Goal: Complete application form: Complete application form

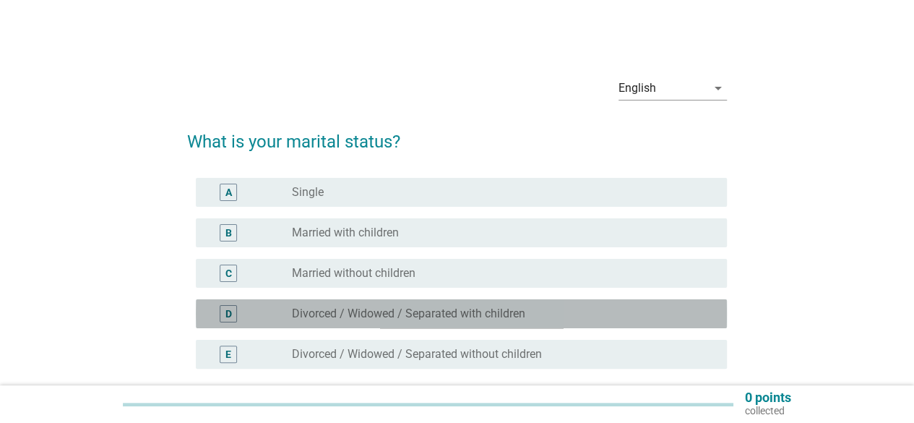
click at [426, 324] on div "D radio_button_unchecked Divorced / Widowed / Separated with children" at bounding box center [461, 313] width 531 height 29
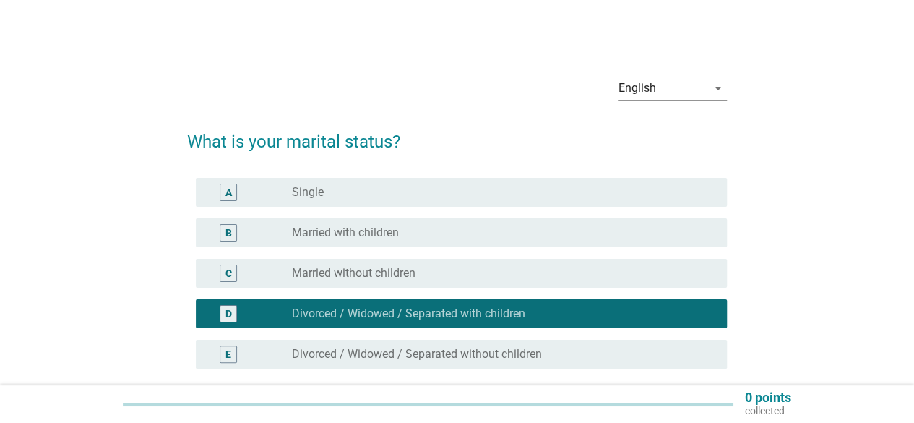
scroll to position [134, 0]
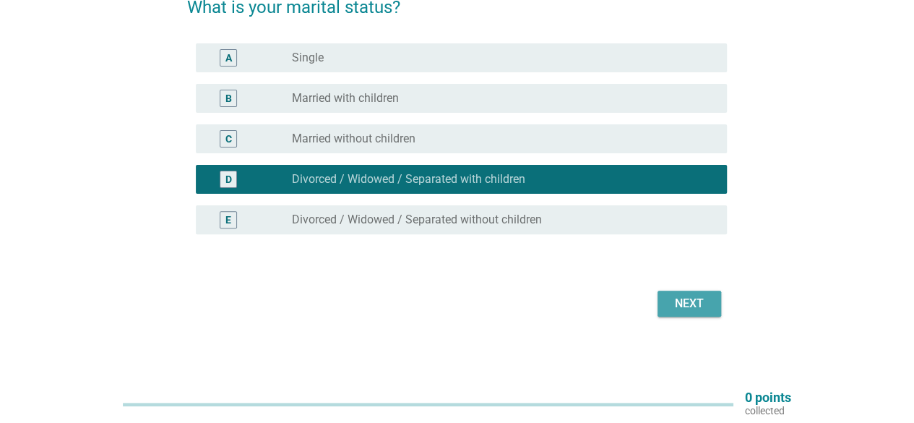
click at [683, 304] on div "Next" at bounding box center [689, 303] width 40 height 17
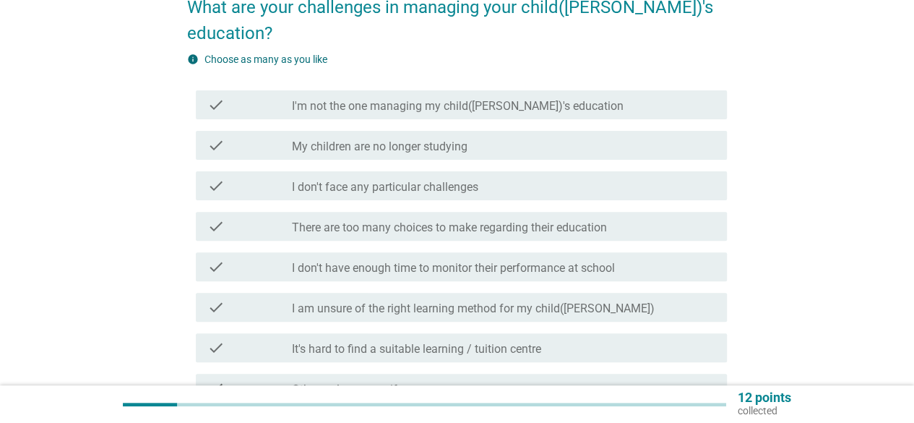
scroll to position [0, 0]
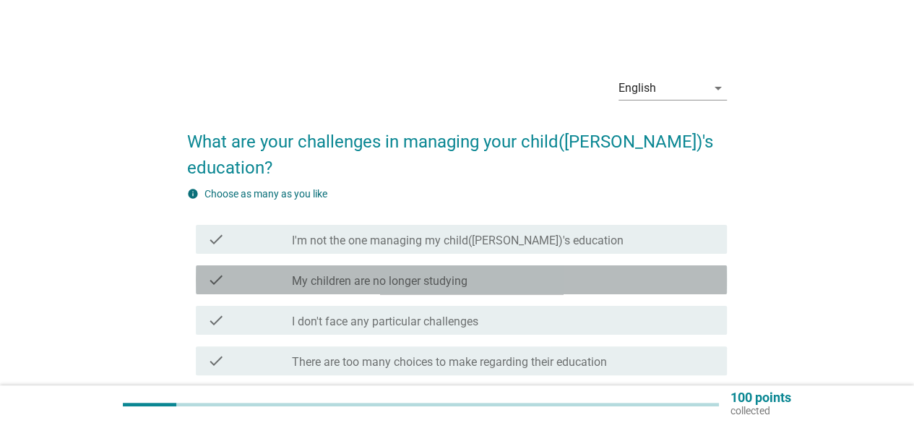
click at [551, 271] on div "check_box_outline_blank My children are no longer studying" at bounding box center [503, 279] width 423 height 17
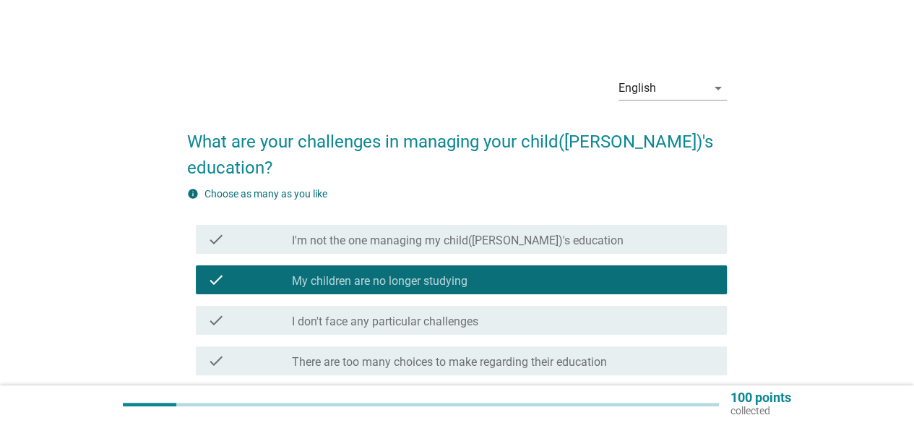
click at [806, 325] on div "English arrow_drop_down What are your challenges in managing your child([PERSON…" at bounding box center [457, 335] width 845 height 564
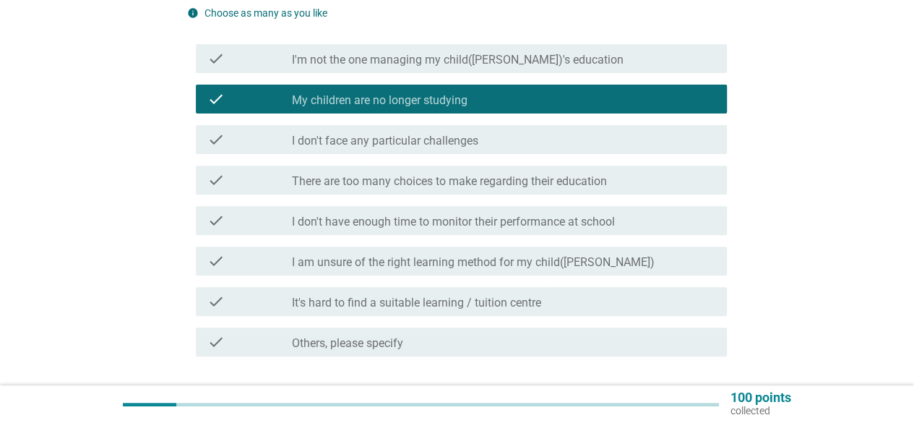
scroll to position [202, 0]
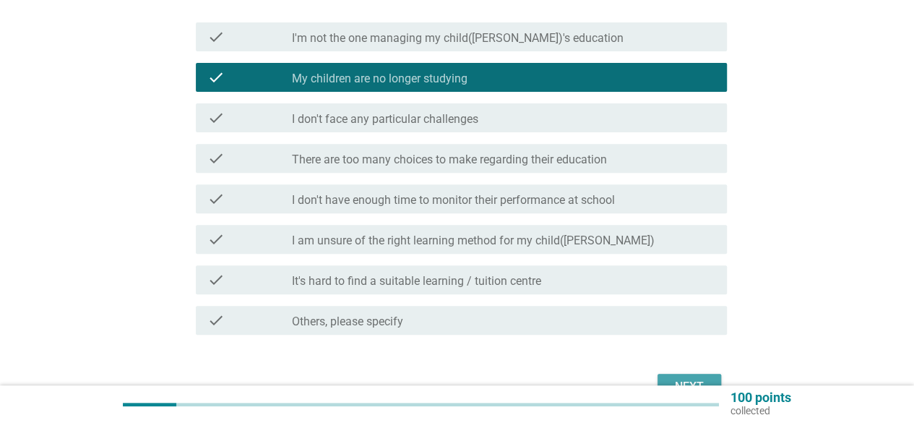
click at [672, 378] on div "Next" at bounding box center [689, 386] width 40 height 17
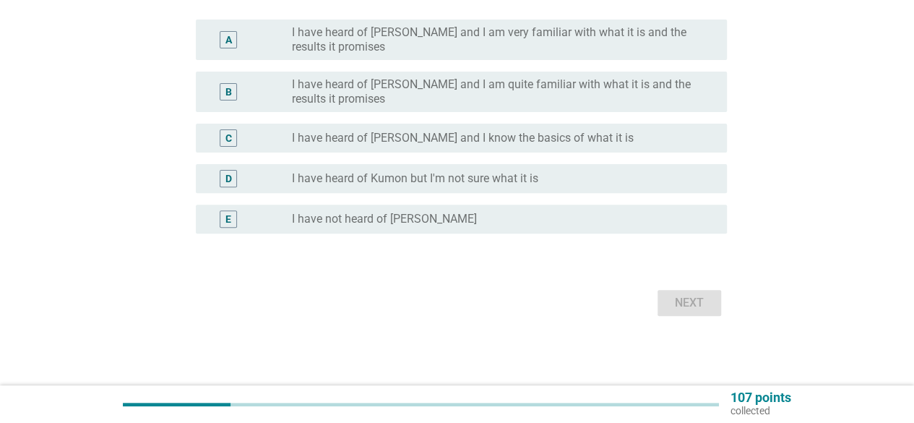
scroll to position [0, 0]
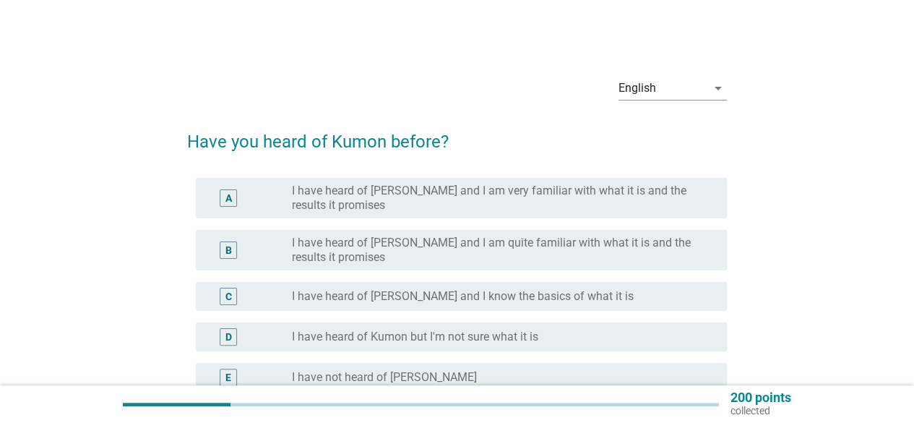
click at [784, 276] on div "English arrow_drop_down Have you heard of Kumon before? A radio_button_unchecke…" at bounding box center [457, 271] width 845 height 436
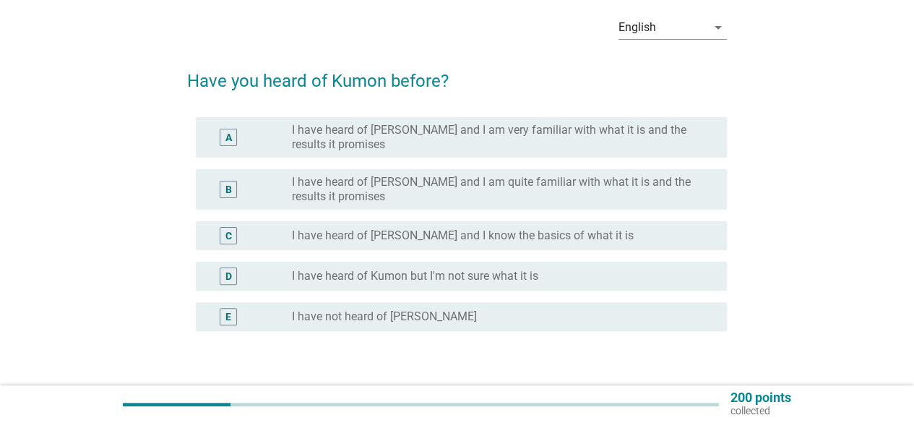
scroll to position [87, 0]
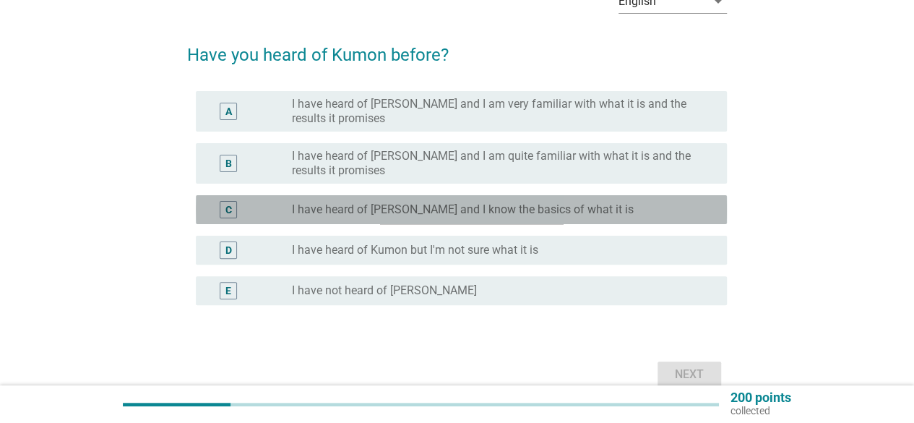
click at [637, 203] on div "radio_button_unchecked I have heard of [PERSON_NAME] and I know the basics of w…" at bounding box center [498, 209] width 412 height 14
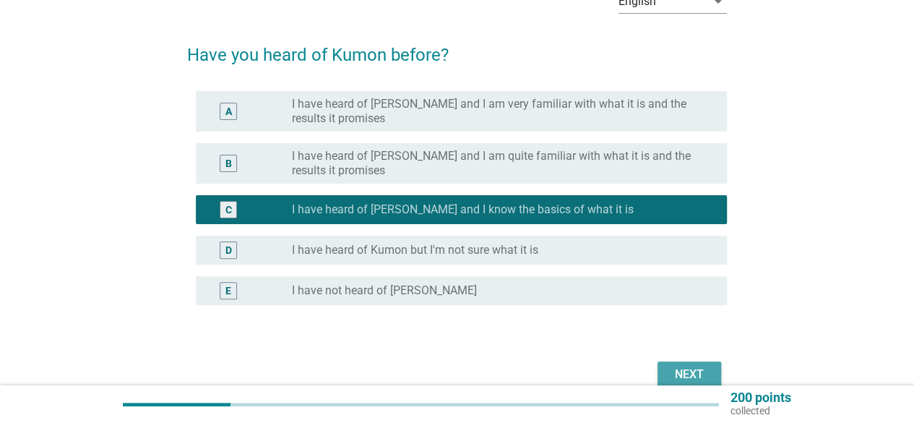
click at [693, 373] on div "Next" at bounding box center [689, 374] width 40 height 17
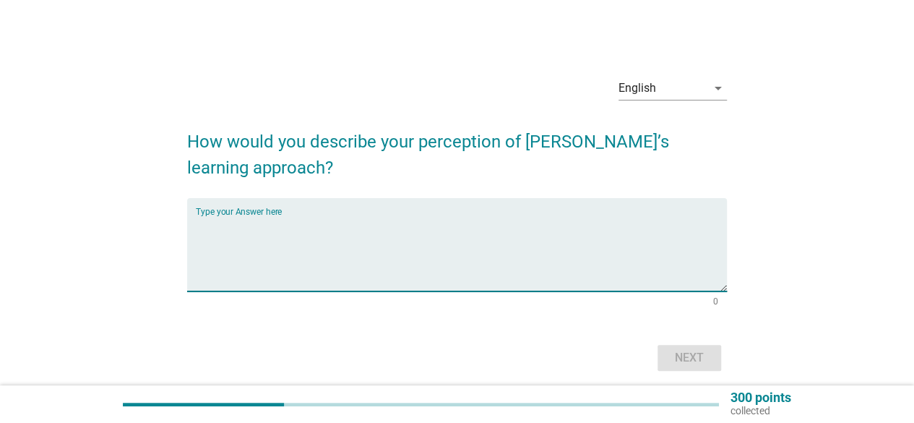
click at [221, 276] on textarea "Type your Answer here" at bounding box center [461, 253] width 531 height 76
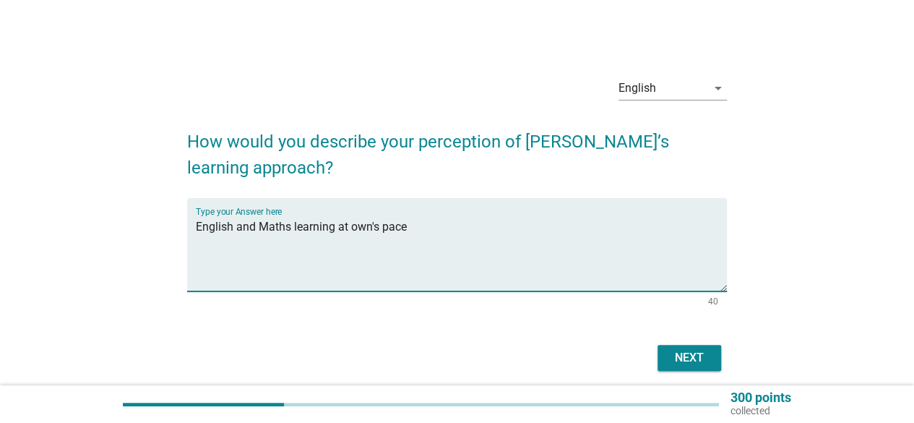
type textarea "English and Maths learning at own's pace"
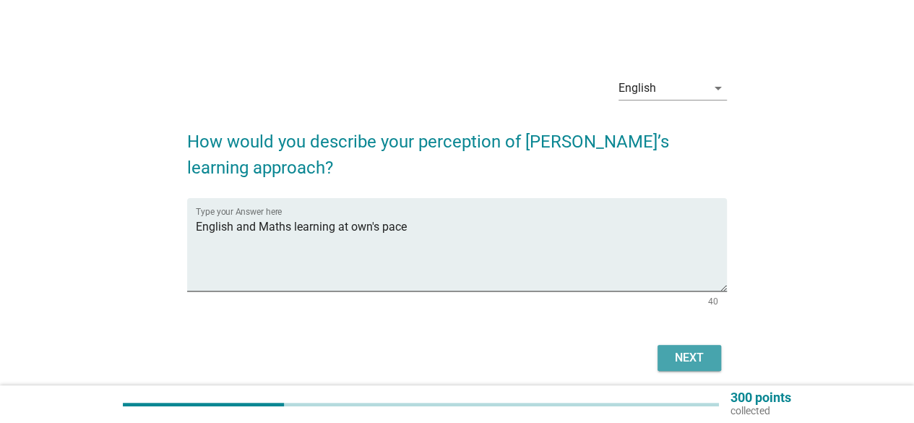
click at [678, 366] on div "Next" at bounding box center [689, 357] width 40 height 17
